Goal: Task Accomplishment & Management: Use online tool/utility

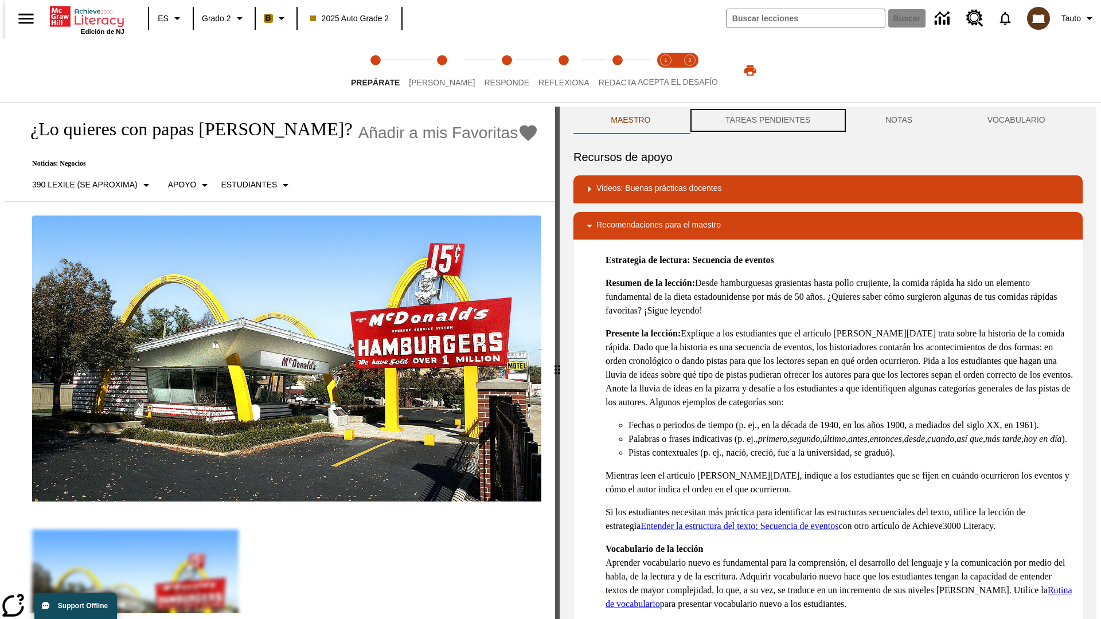
click at [766, 120] on button "TAREAS PENDIENTES" at bounding box center [768, 121] width 160 height 28
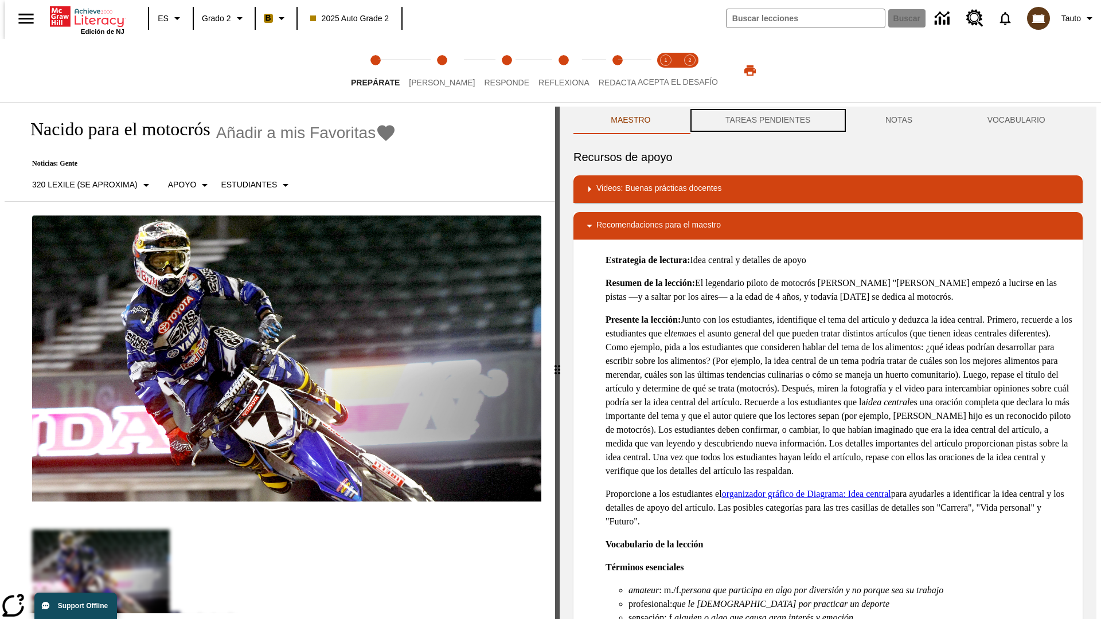
click at [766, 120] on button "TAREAS PENDIENTES" at bounding box center [768, 121] width 160 height 28
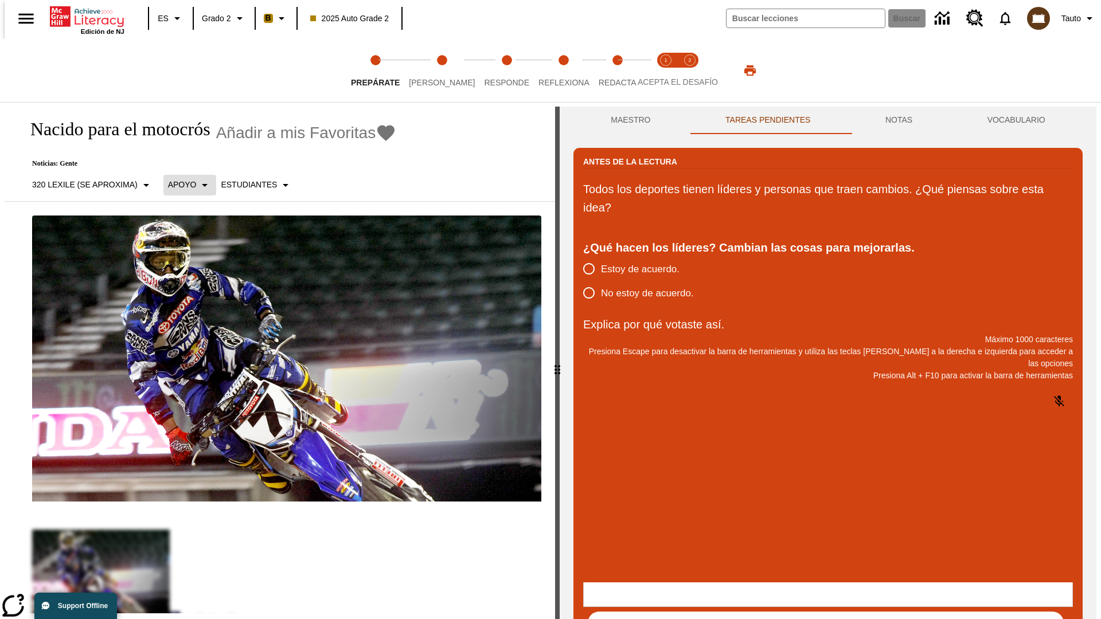
click at [183, 185] on p "Apoyo" at bounding box center [182, 185] width 29 height 12
click at [201, 252] on p "Apoyo" at bounding box center [201, 252] width 68 height 12
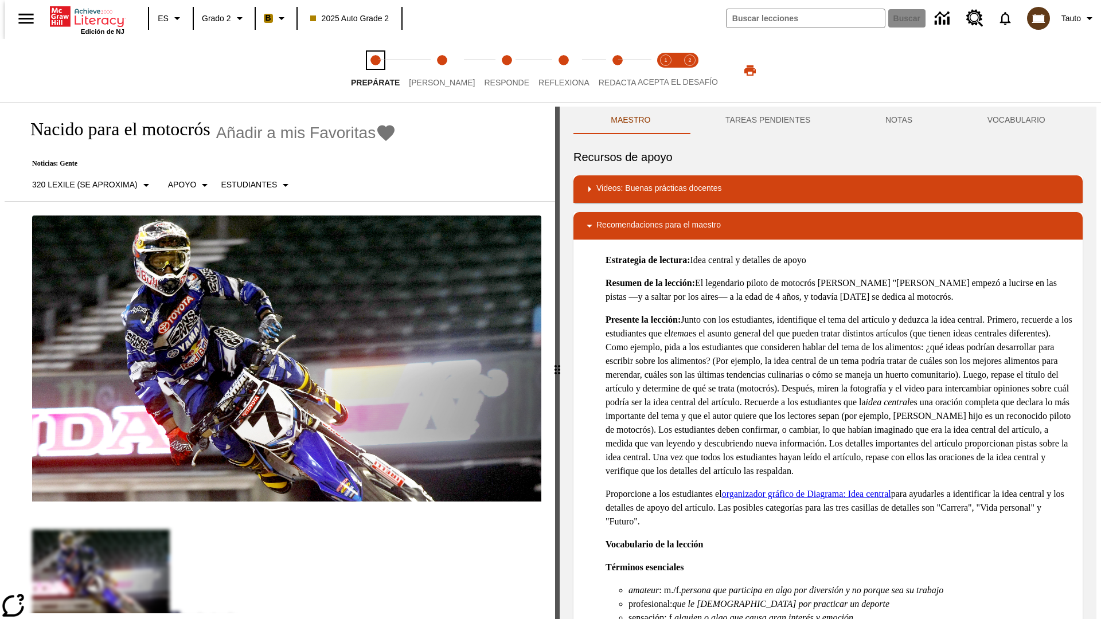
click at [375, 71] on span "Prepárate" at bounding box center [375, 78] width 49 height 21
click at [766, 120] on button "TAREAS PENDIENTES" at bounding box center [768, 121] width 160 height 28
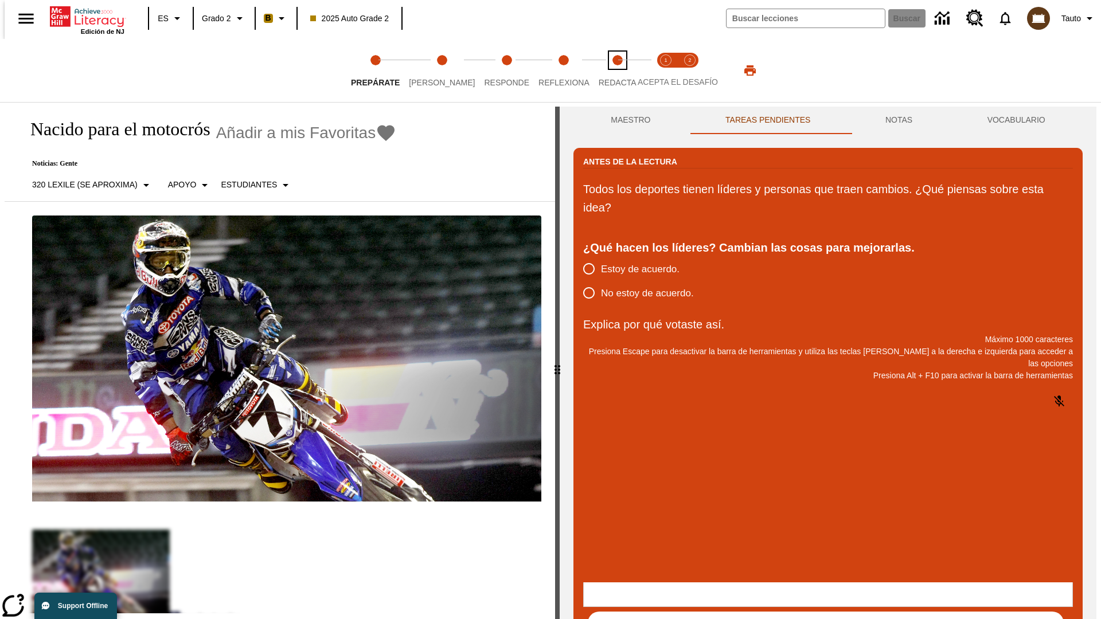
click at [605, 71] on span "Redacta" at bounding box center [617, 78] width 38 height 21
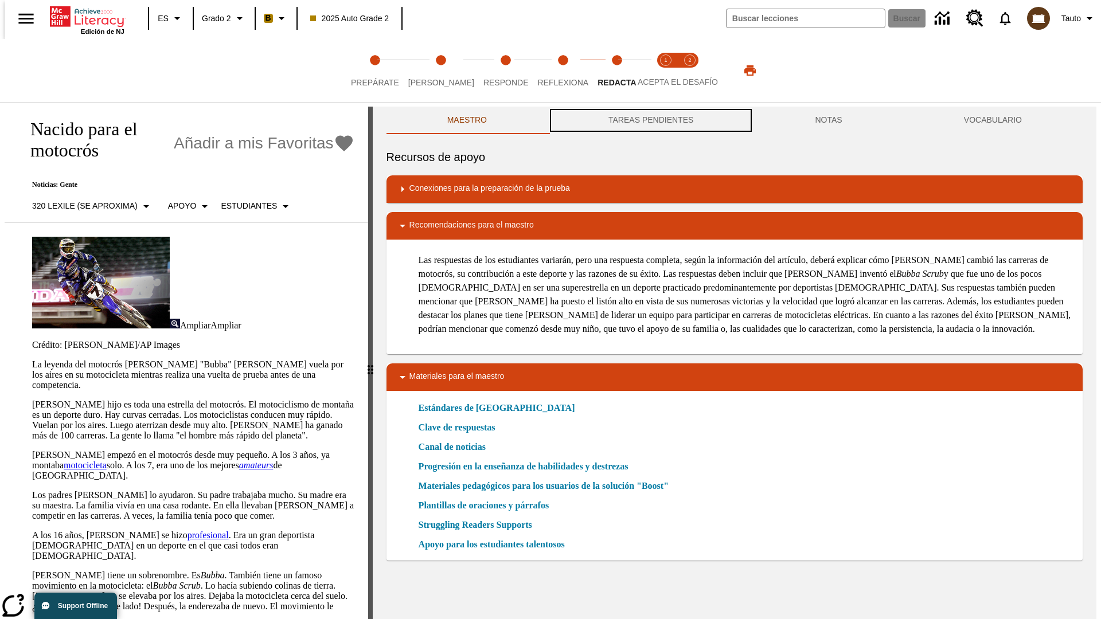
scroll to position [1, 0]
